Goal: Find specific page/section: Find specific page/section

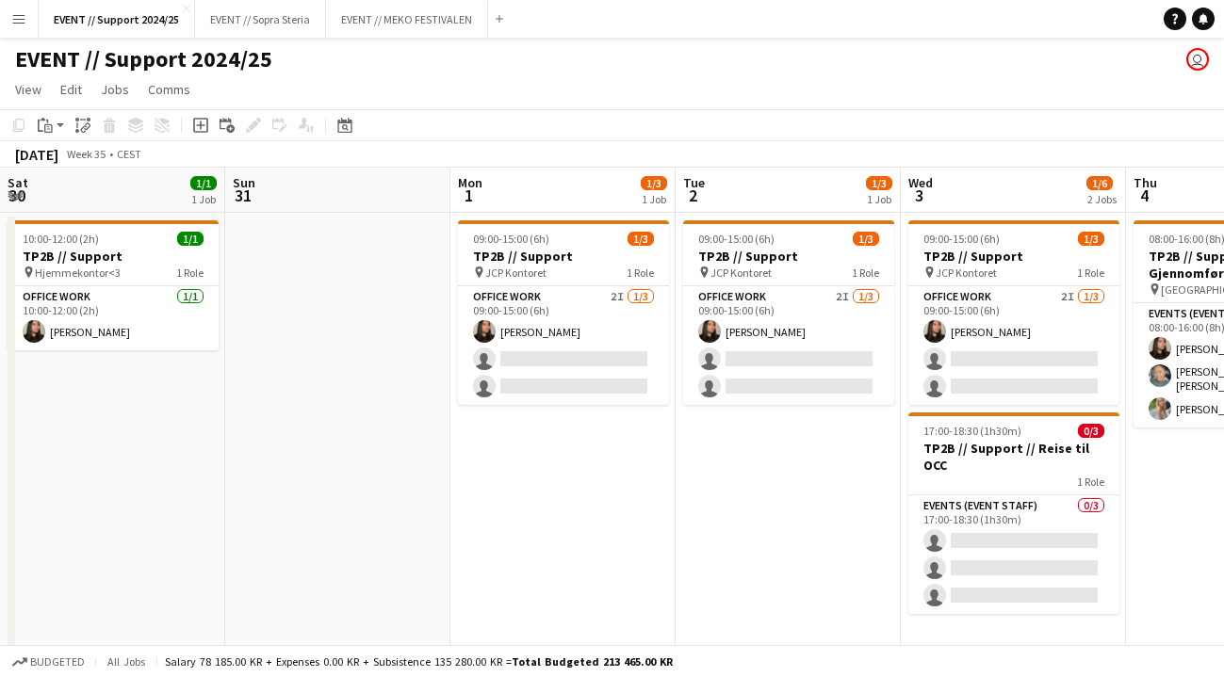
scroll to position [0, 424]
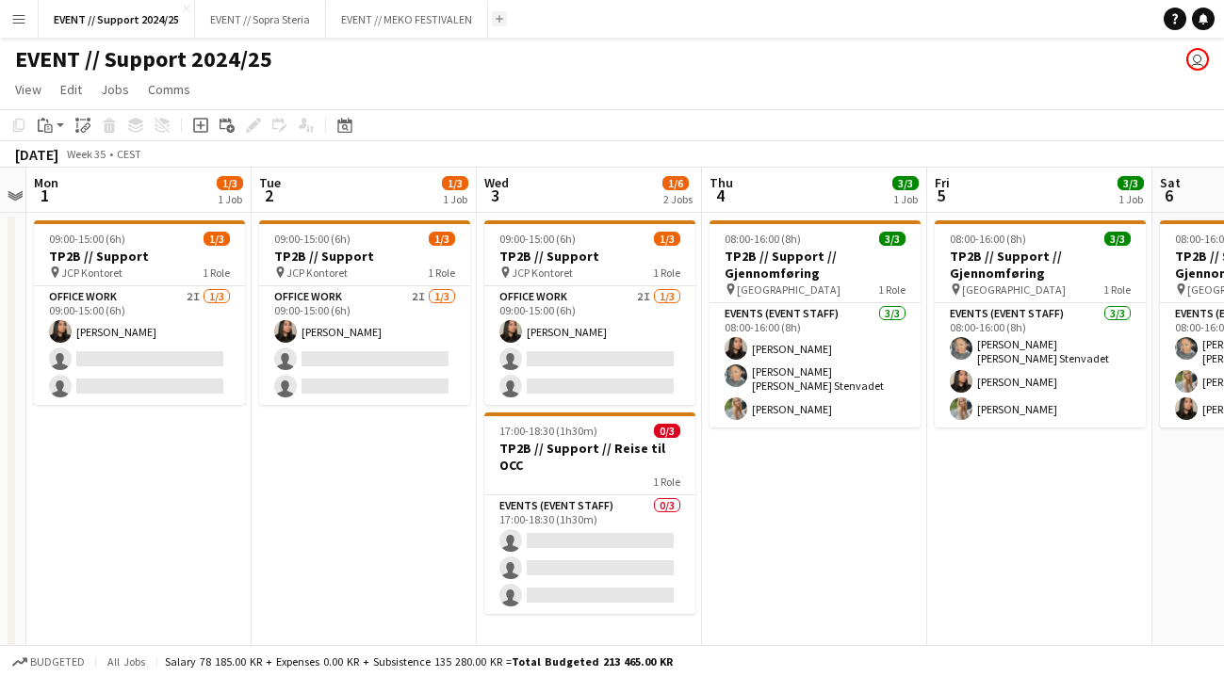
click at [500, 15] on app-icon "Add" at bounding box center [499, 19] width 8 height 8
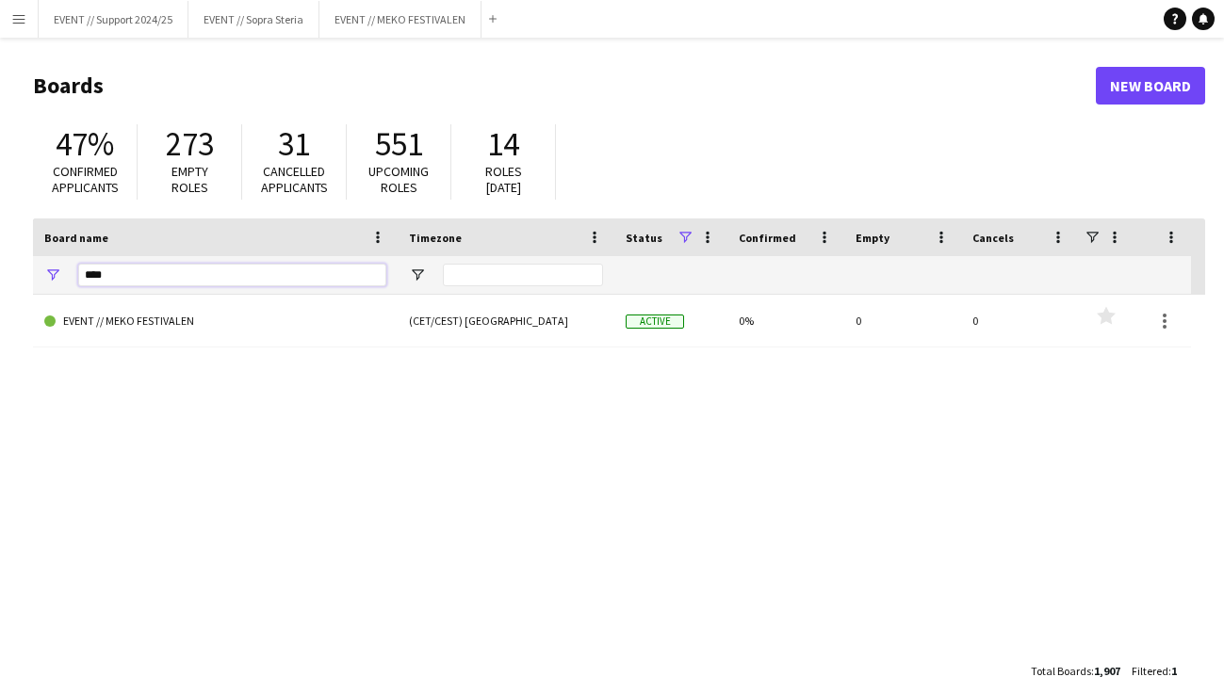
click at [245, 271] on input "****" at bounding box center [232, 275] width 308 height 23
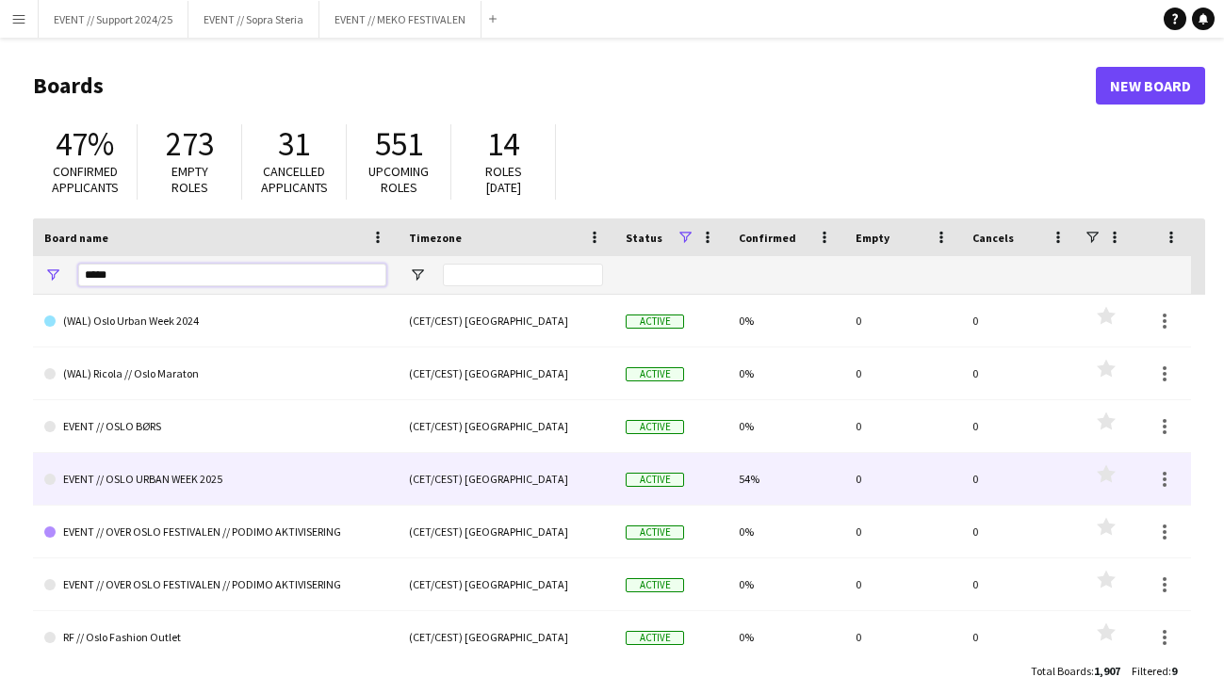
type input "****"
click at [178, 485] on link "EVENT // OSLO URBAN WEEK 2025" at bounding box center [215, 479] width 342 height 53
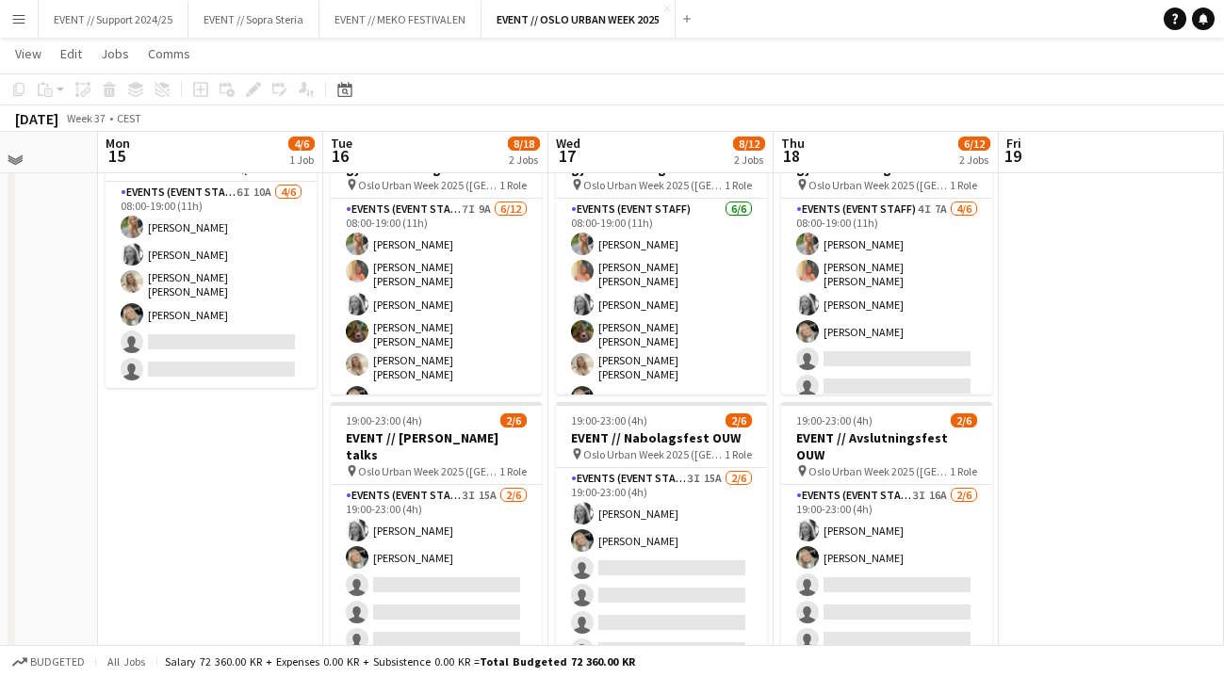
scroll to position [91, 0]
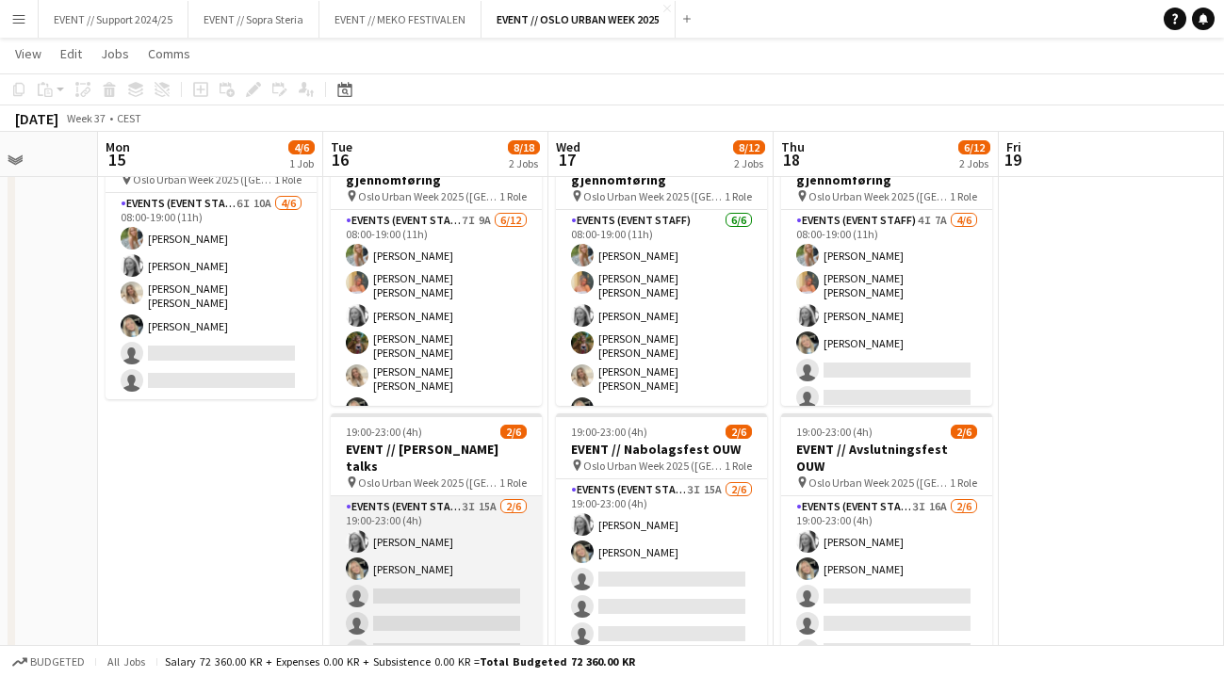
click at [442, 569] on app-card-role "Events (Event Staff) 3I 15A [DATE] 19:00-23:00 (4h) [PERSON_NAME] Grefberg [PER…" at bounding box center [436, 596] width 211 height 201
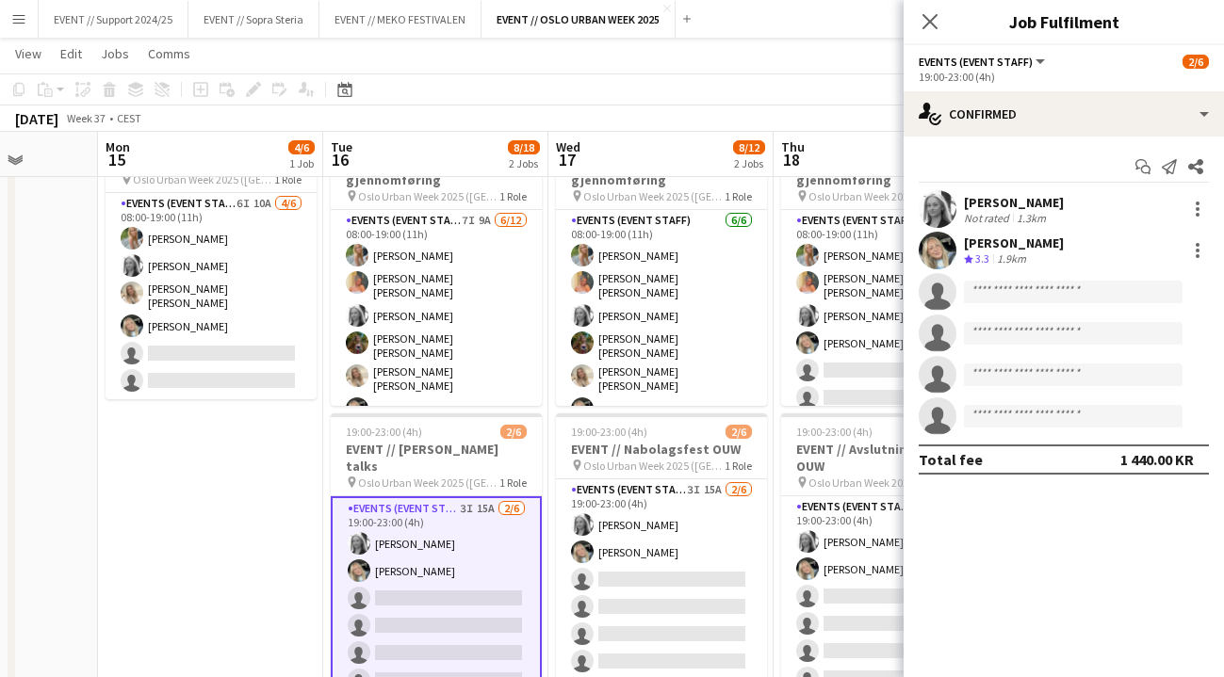
click at [933, 201] on app-user-avatar at bounding box center [937, 209] width 38 height 38
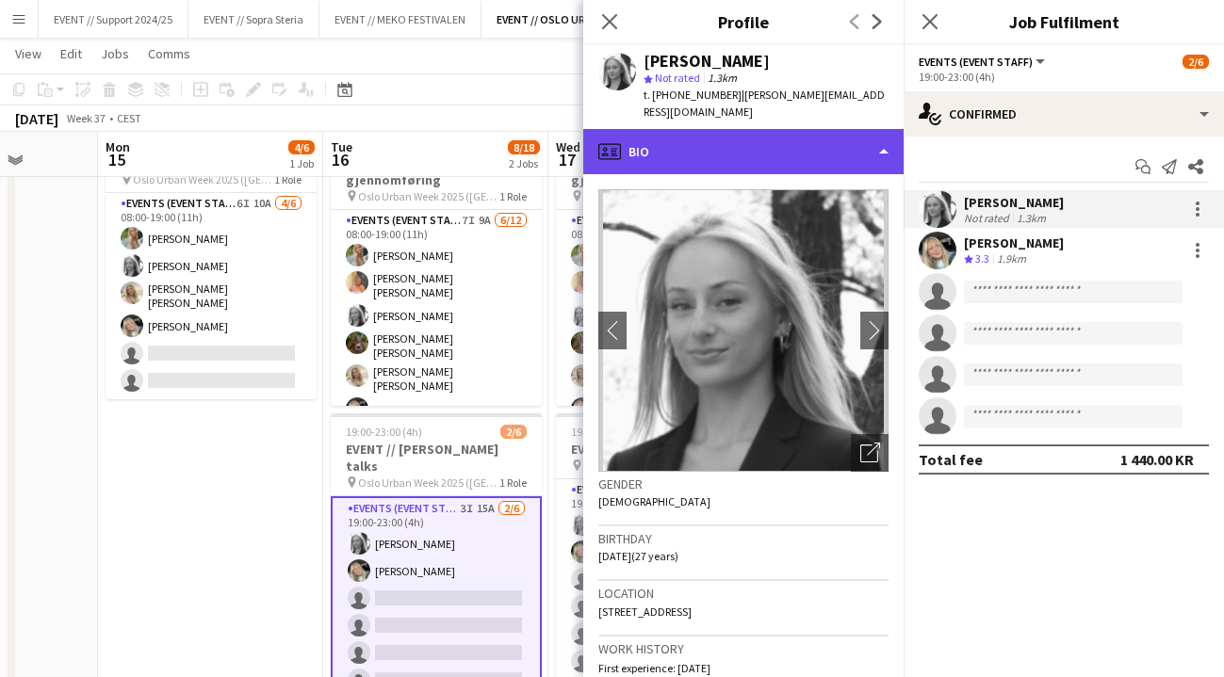
click at [870, 129] on div "profile Bio" at bounding box center [743, 151] width 320 height 45
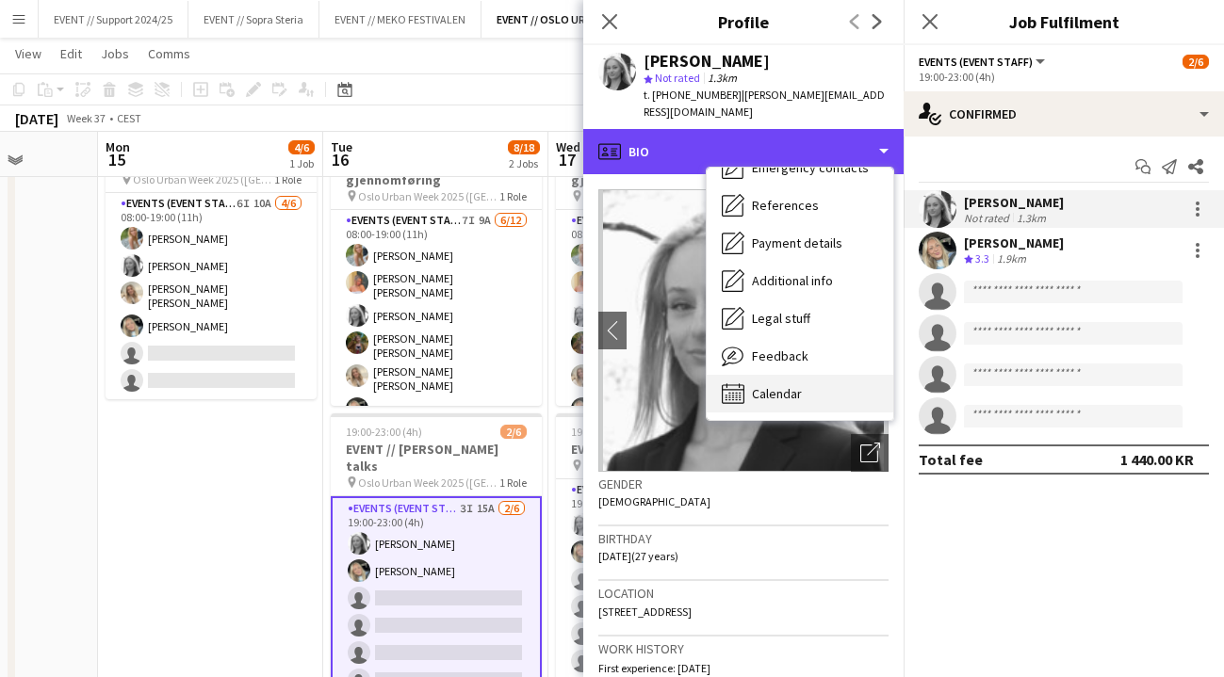
scroll to position [177, 0]
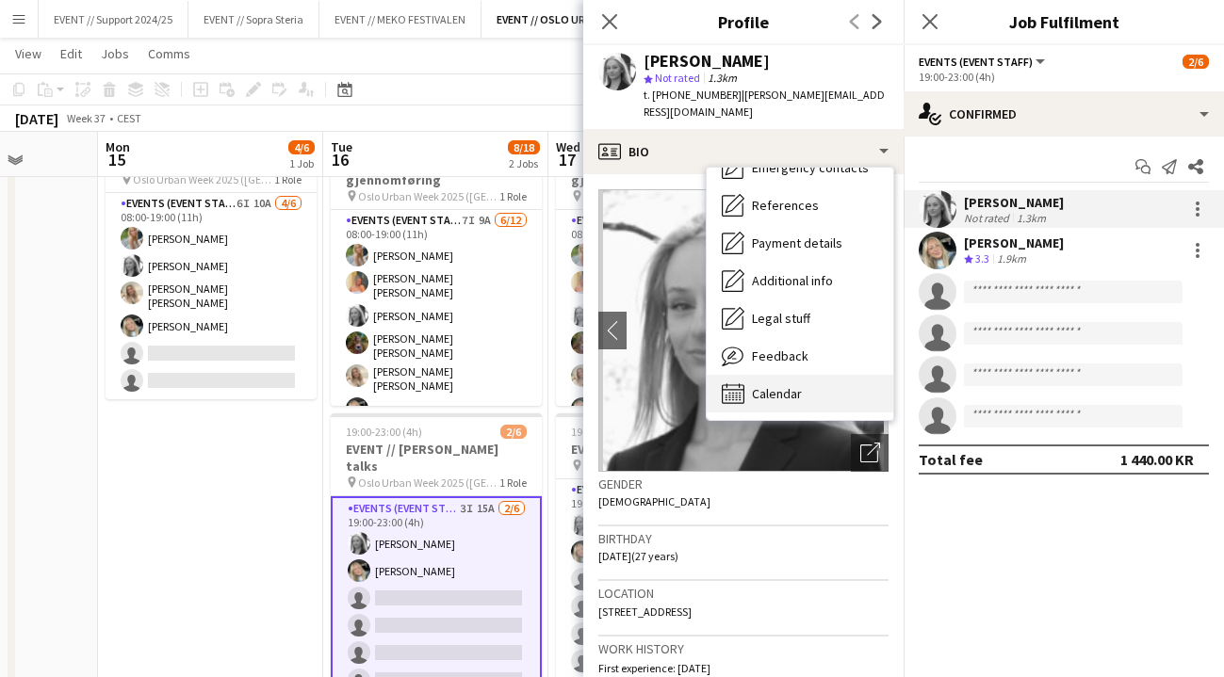
click at [786, 385] on span "Calendar" at bounding box center [777, 393] width 50 height 17
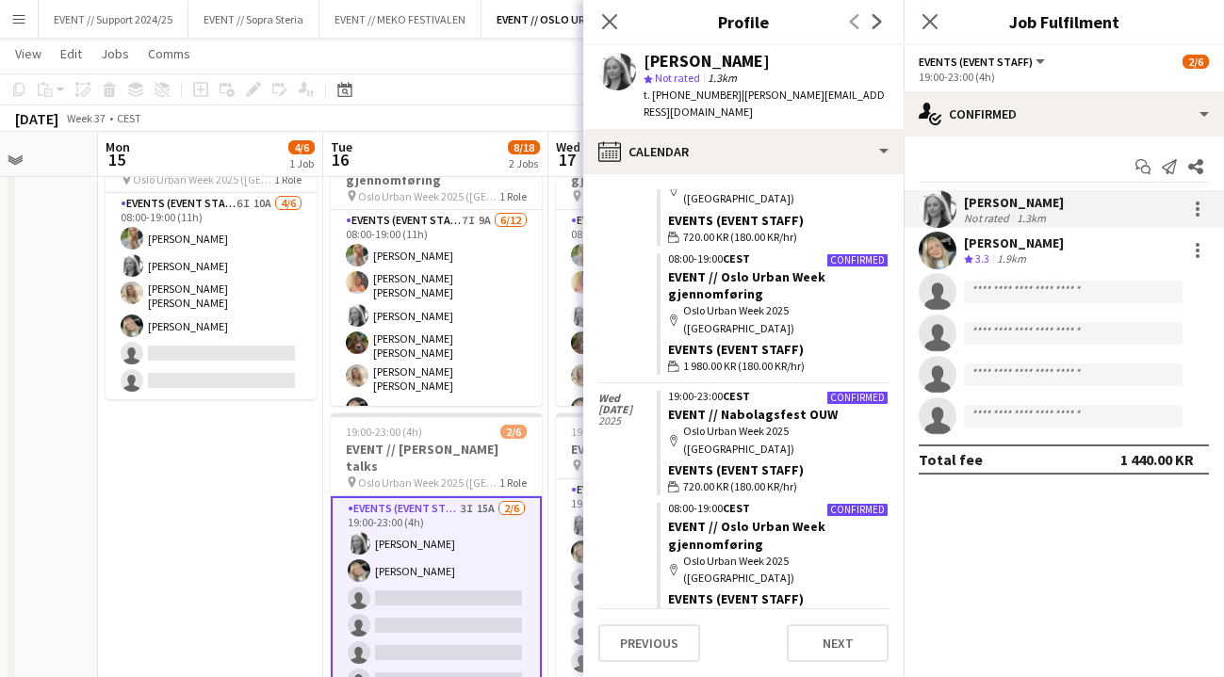
scroll to position [410, 0]
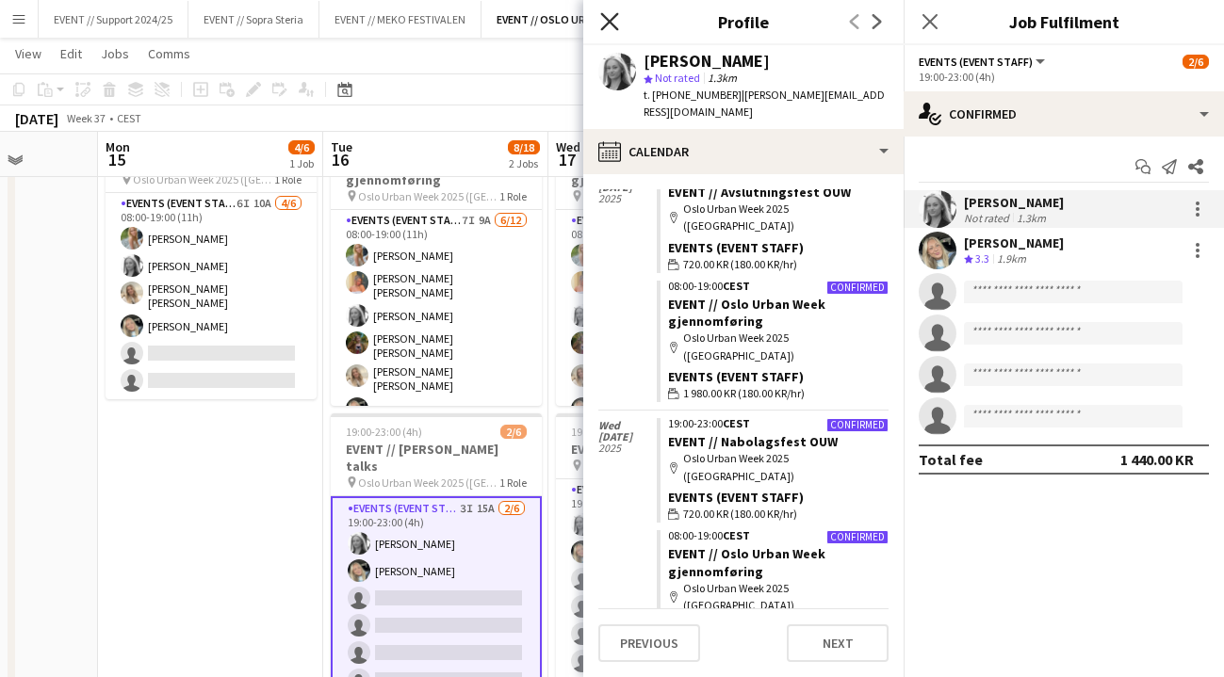
click at [612, 20] on icon at bounding box center [609, 21] width 18 height 18
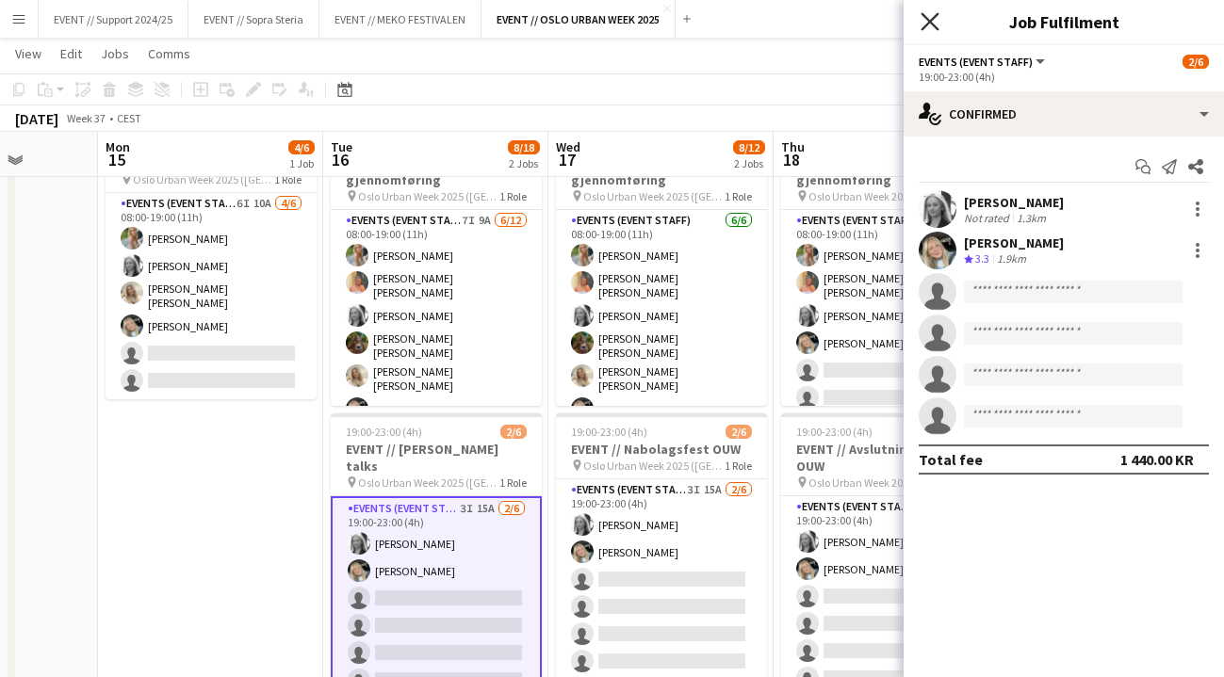
click at [929, 18] on icon "Close pop-in" at bounding box center [929, 21] width 18 height 18
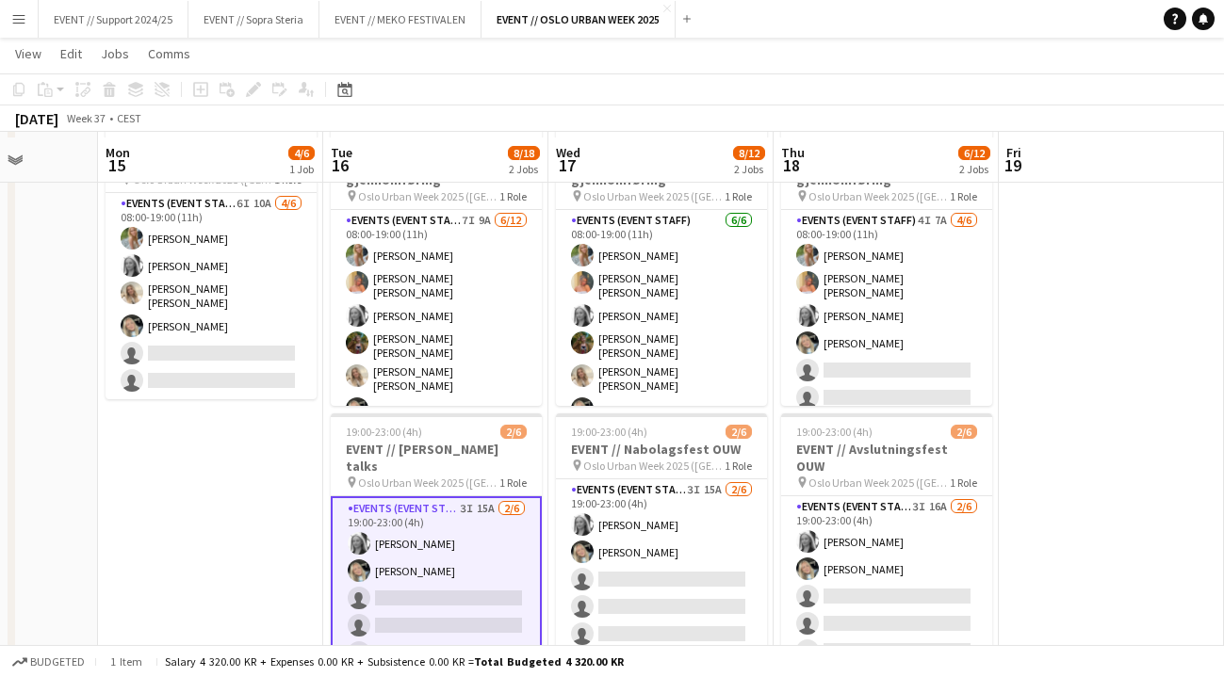
scroll to position [101, 0]
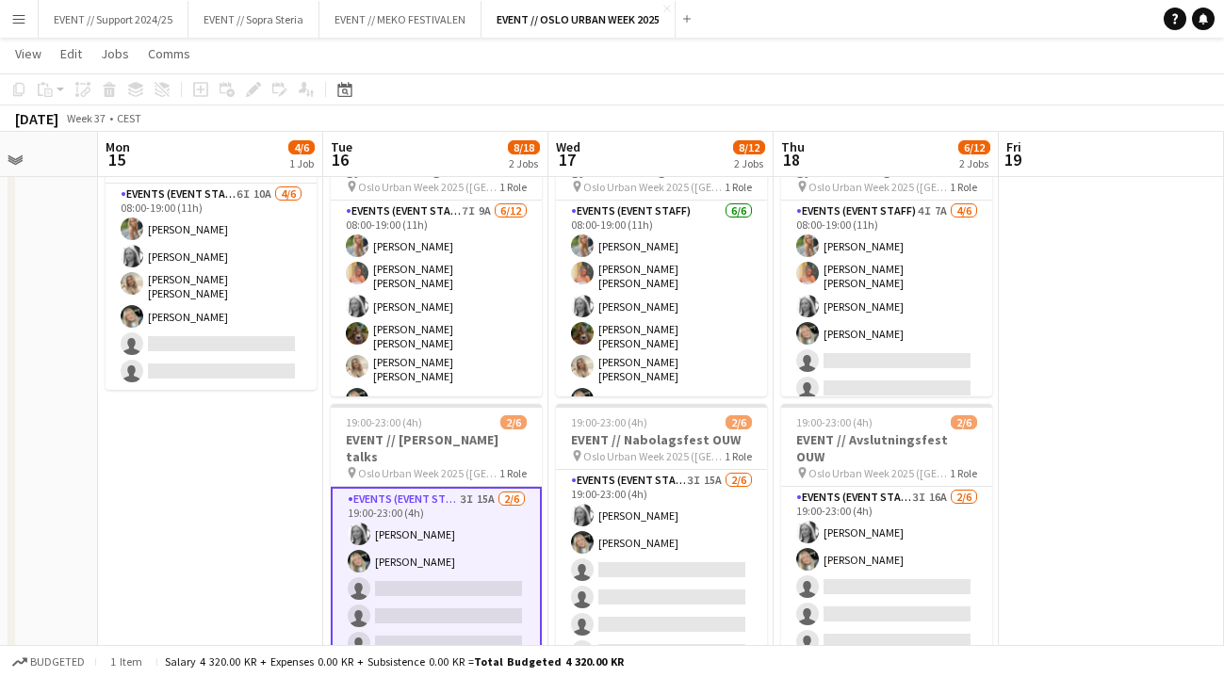
click at [255, 462] on app-date-cell "08:00-19:00 (11h) 4/6 EVENT // Opprigg OUW pin Oslo Urban Week 2025 ([GEOGRAPHI…" at bounding box center [210, 415] width 225 height 610
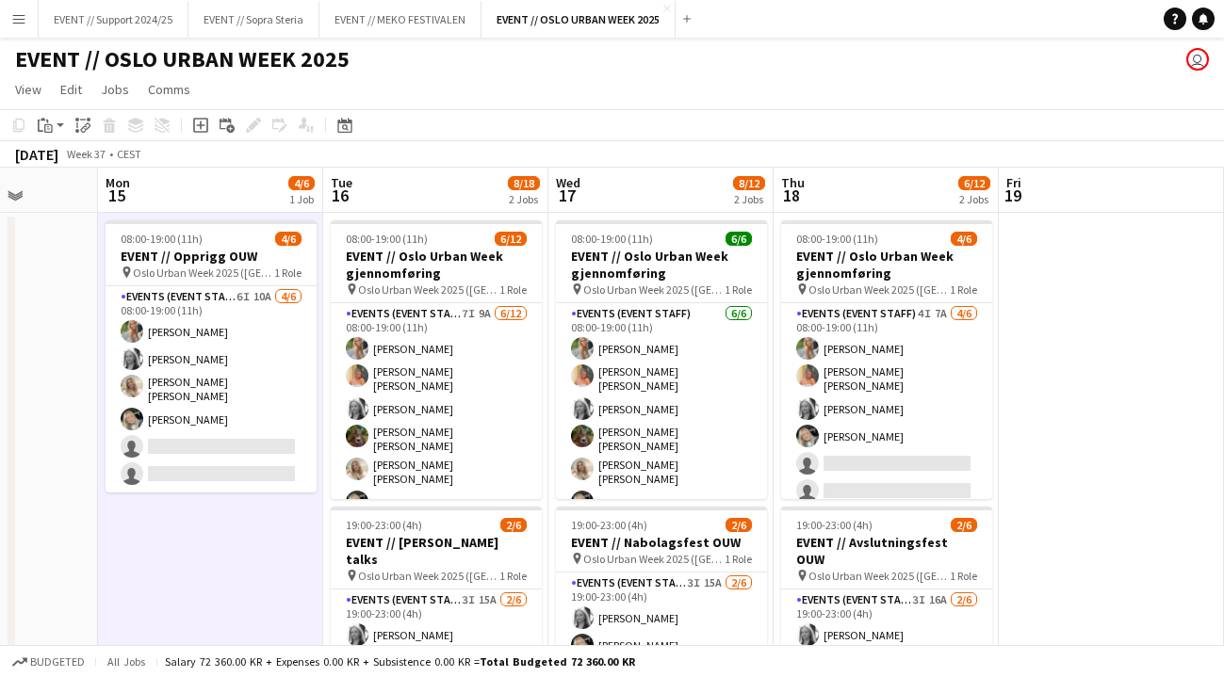
scroll to position [0, 0]
